Goal: Use online tool/utility: Utilize a website feature to perform a specific function

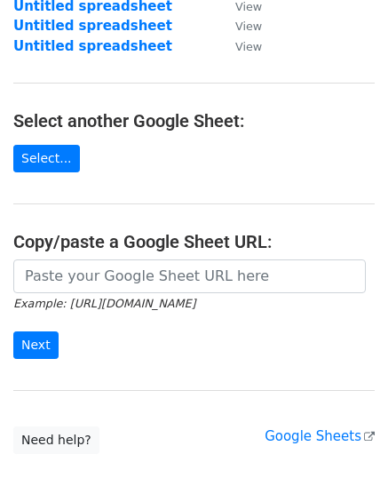
scroll to position [232, 0]
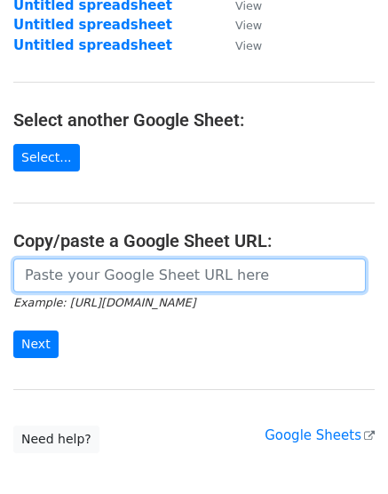
click at [71, 277] on input "url" at bounding box center [189, 275] width 352 height 34
paste input "[URL][DOMAIN_NAME]"
type input "[URL][DOMAIN_NAME]"
click at [13, 330] on input "Next" at bounding box center [35, 344] width 45 height 28
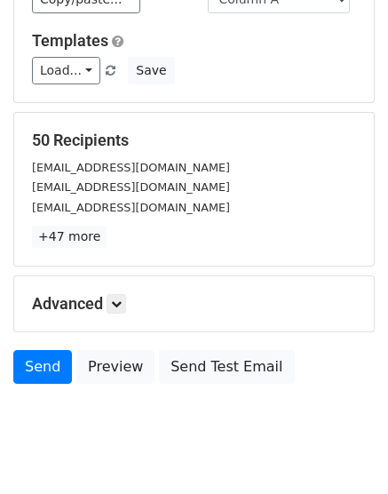
scroll to position [196, 0]
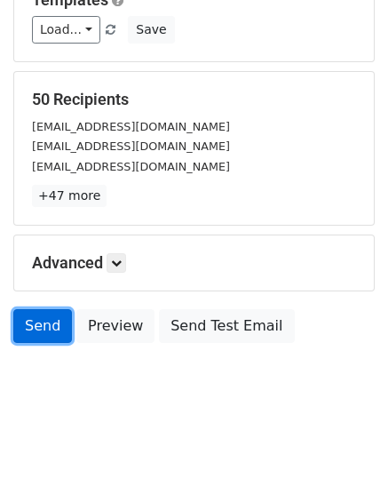
click at [47, 318] on link "Send" at bounding box center [42, 326] width 59 height 34
